Goal: Navigation & Orientation: Find specific page/section

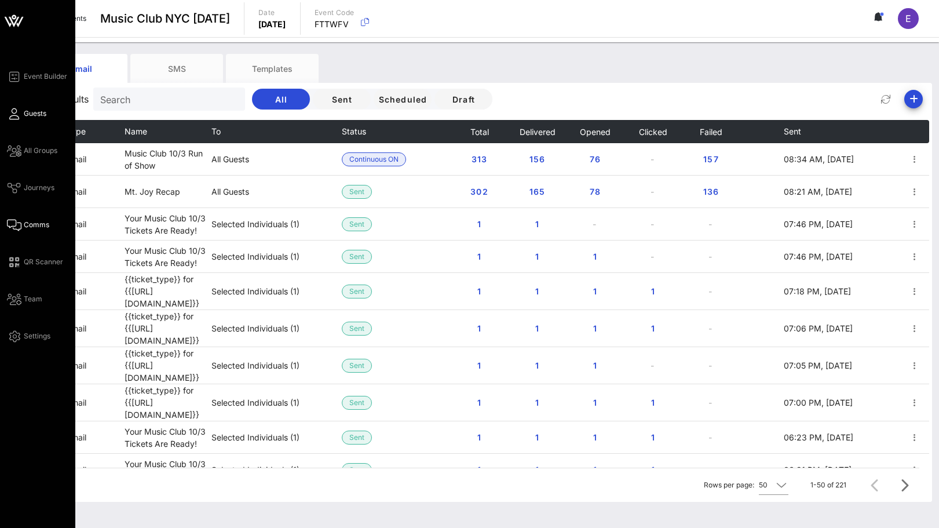
click at [23, 107] on link "Guests" at bounding box center [26, 114] width 39 height 14
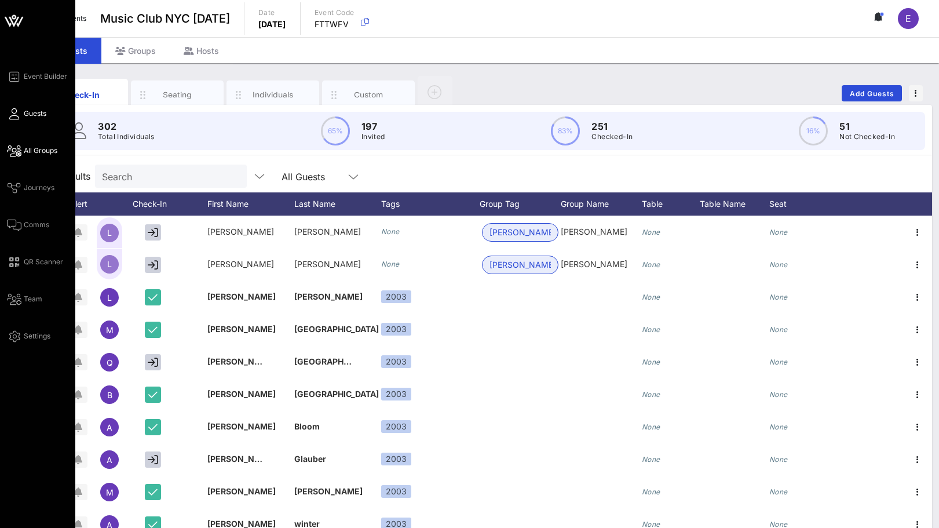
click at [23, 149] on link "All Groups" at bounding box center [32, 151] width 50 height 14
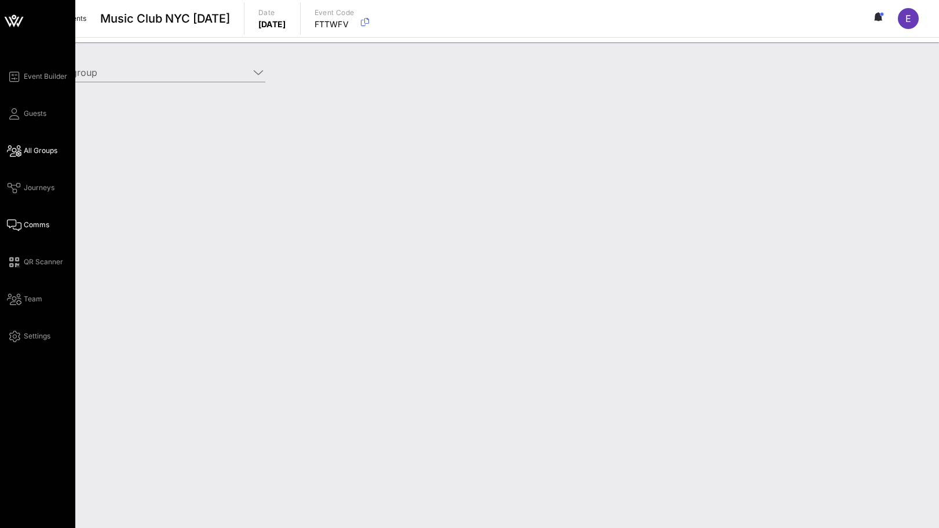
click at [29, 224] on span "Comms" at bounding box center [36, 224] width 25 height 10
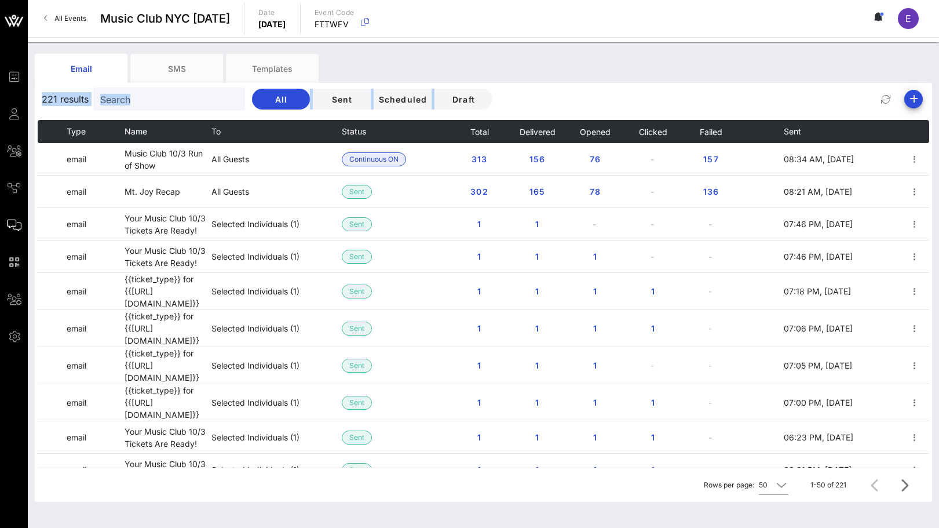
drag, startPoint x: 727, startPoint y: 51, endPoint x: 714, endPoint y: 93, distance: 43.8
click at [714, 93] on div "Email SMS Templates 221 results Search All Sent Scheduled Draft Type Name To St…" at bounding box center [483, 296] width 911 height 508
click at [58, 17] on span "All Events" at bounding box center [70, 18] width 32 height 9
